Goal: Transaction & Acquisition: Purchase product/service

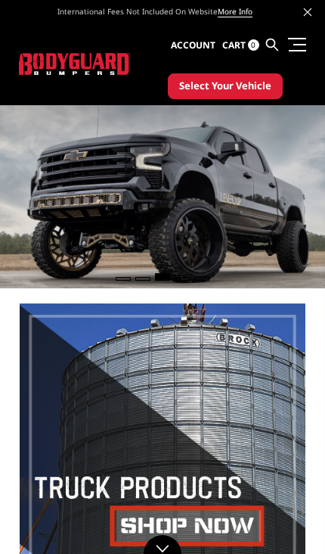
click at [193, 88] on span "Select Your Vehicle" at bounding box center [225, 86] width 92 height 15
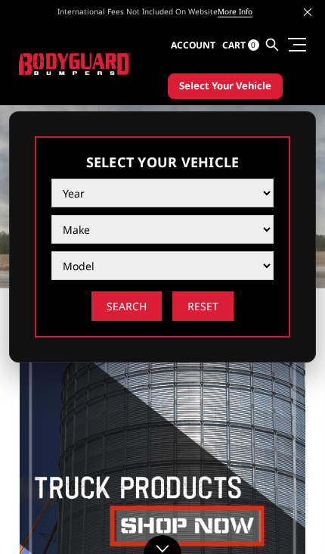
click at [71, 185] on select "Year 2025 2024 2023 2022 2021 2020 2019 2018 2017 2016 2015 2014 2013 2012 2011…" at bounding box center [162, 193] width 222 height 29
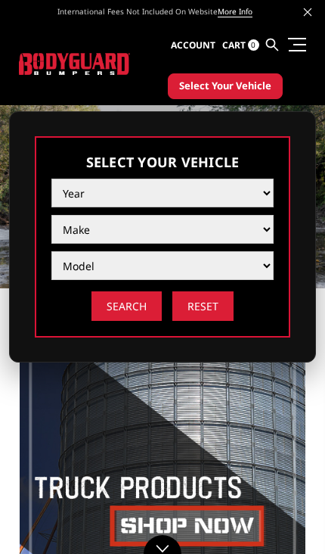
select select "yr_2004"
click at [66, 232] on select "Make Chevrolet Ford GMC Ram" at bounding box center [162, 229] width 222 height 29
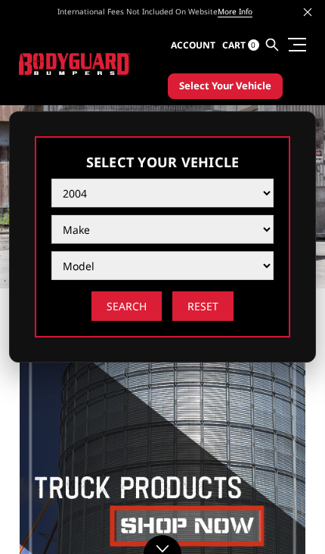
select select "mk_ram"
click at [69, 270] on select "Model 1500 5-Lug 2500 / 3500" at bounding box center [162, 265] width 222 height 29
select select "md_2500-3500"
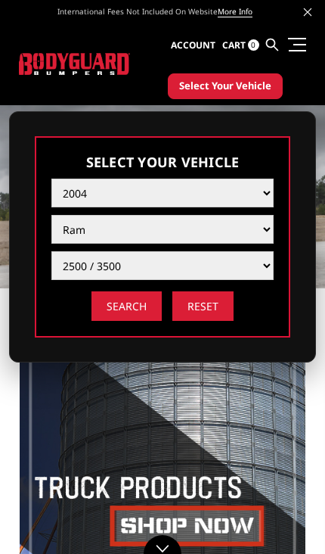
click at [110, 310] on input "Search" at bounding box center [127, 306] width 70 height 30
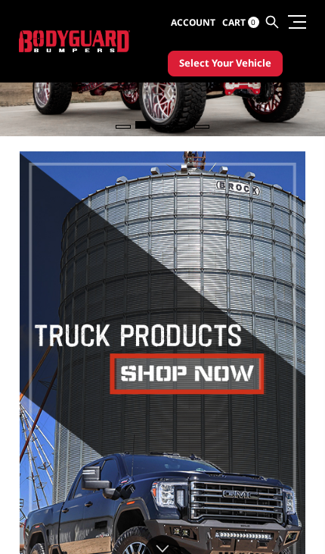
scroll to position [132, 0]
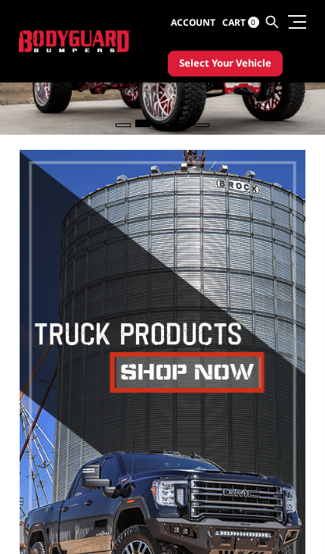
click at [223, 359] on span at bounding box center [163, 383] width 286 height 466
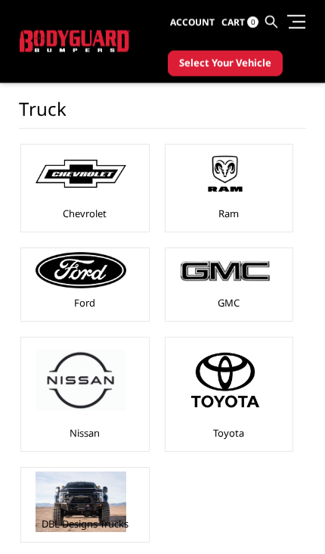
scroll to position [127, 0]
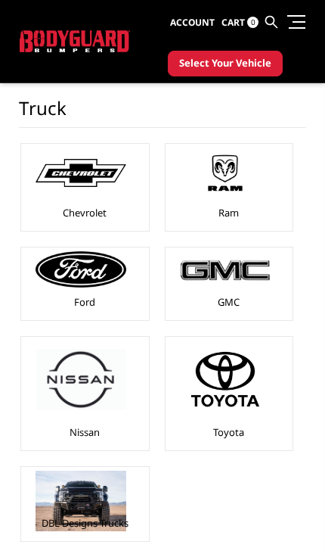
click at [251, 196] on img at bounding box center [225, 173] width 91 height 51
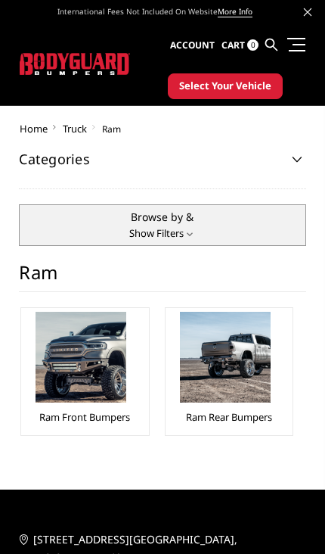
click at [107, 364] on img at bounding box center [81, 357] width 91 height 91
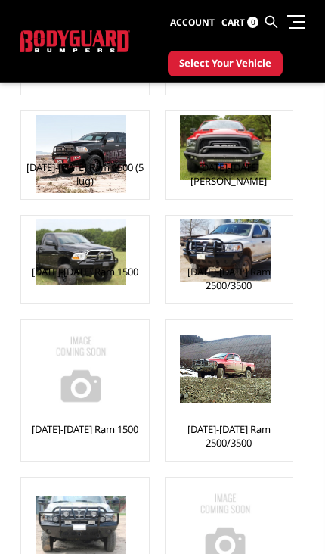
scroll to position [728, 0]
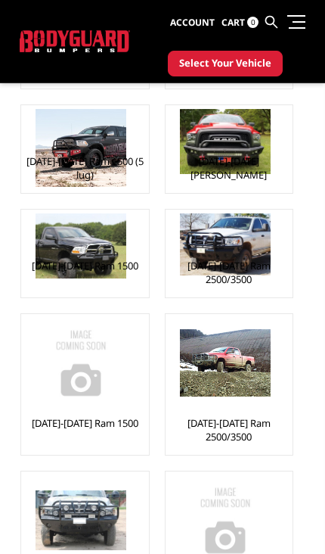
click at [237, 359] on img at bounding box center [225, 362] width 91 height 67
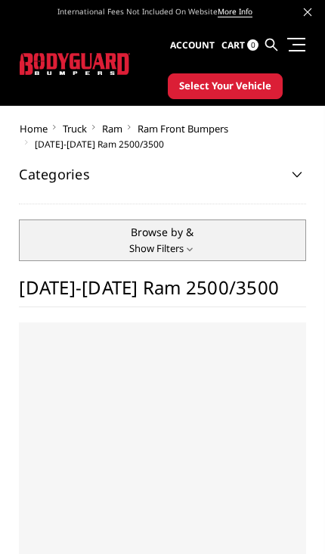
select select "US"
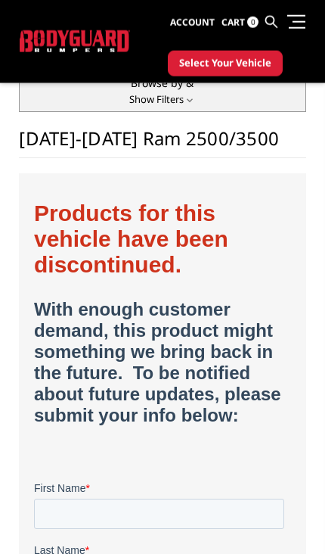
scroll to position [113, 0]
